Goal: Communication & Community: Answer question/provide support

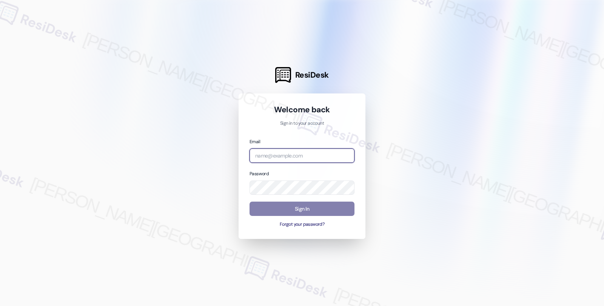
click at [293, 152] on input "email" at bounding box center [301, 156] width 105 height 15
type input "automated-surveys-root_management-fides.[PERSON_NAME]@root_[DOMAIN_NAME]"
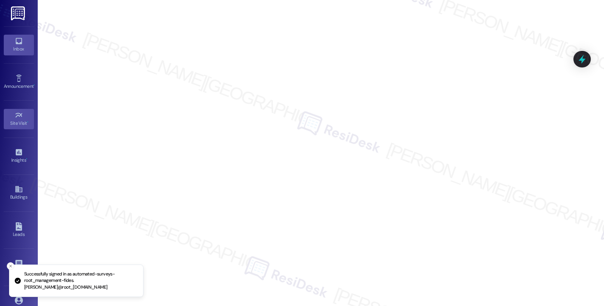
click at [18, 51] on div "Inbox" at bounding box center [19, 49] width 38 height 8
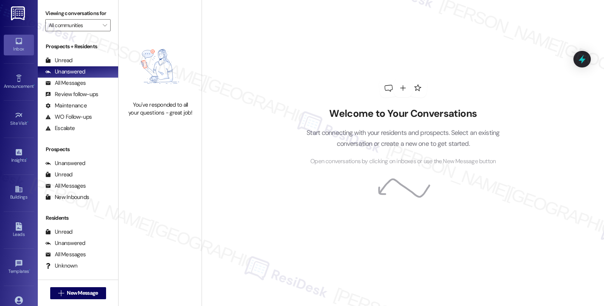
click at [269, 183] on div "Welcome to Your Conversations Start connecting with your residents and prospect…" at bounding box center [403, 153] width 402 height 306
